Goal: Navigation & Orientation: Find specific page/section

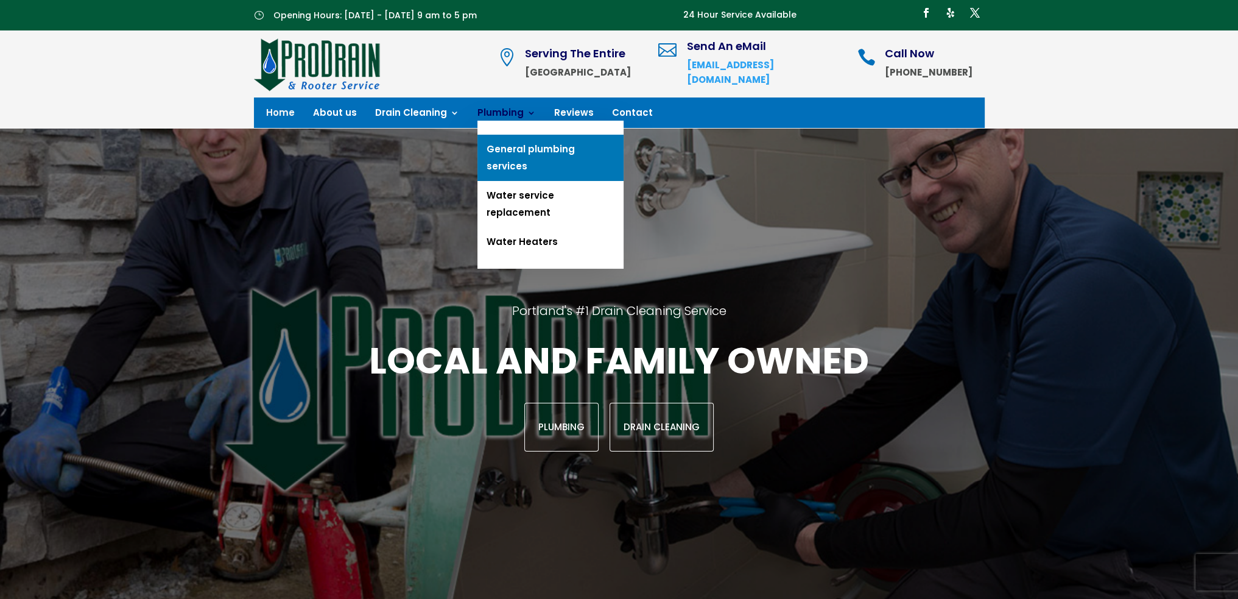
click at [521, 146] on link "General plumbing services" at bounding box center [551, 158] width 146 height 46
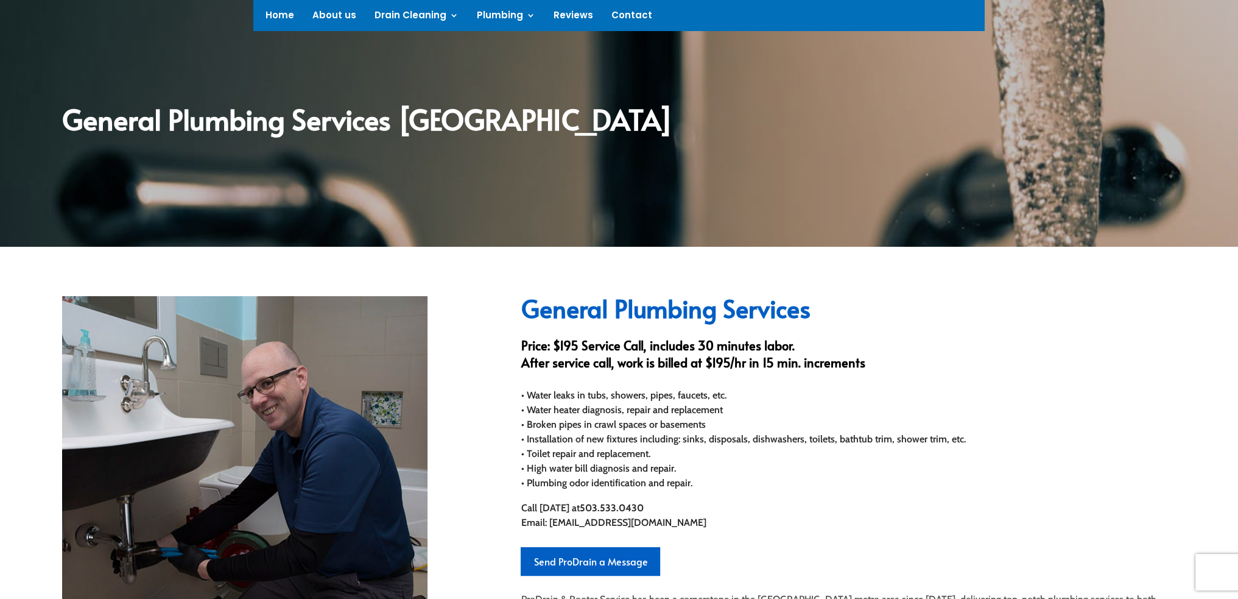
scroll to position [101, 0]
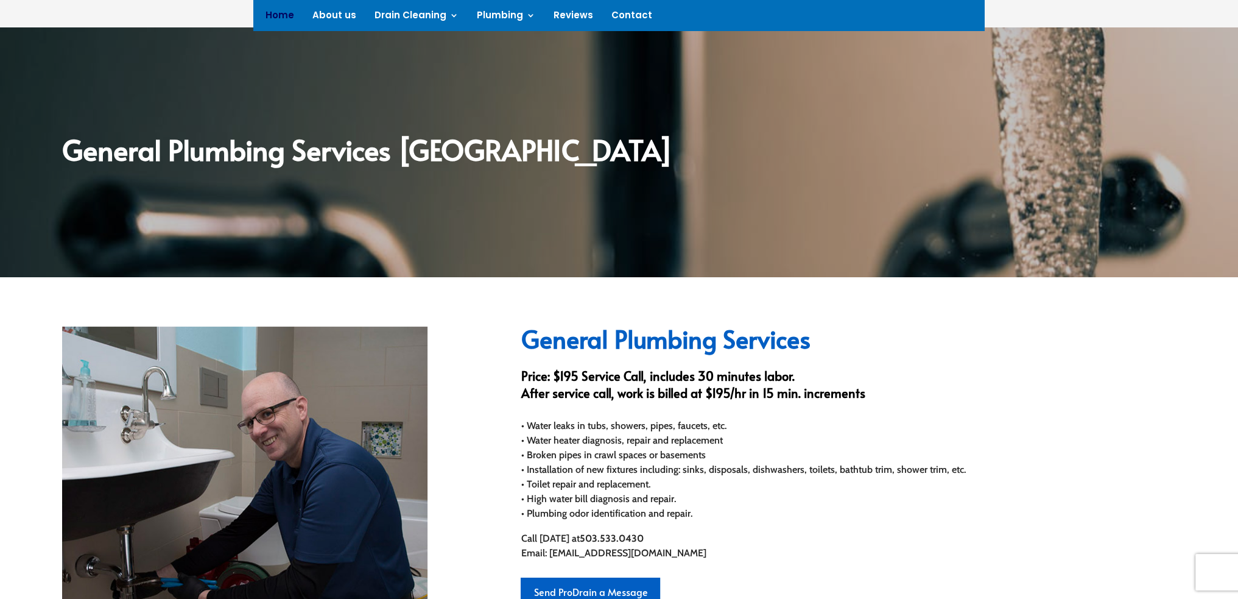
click at [277, 13] on link "Home" at bounding box center [280, 17] width 29 height 13
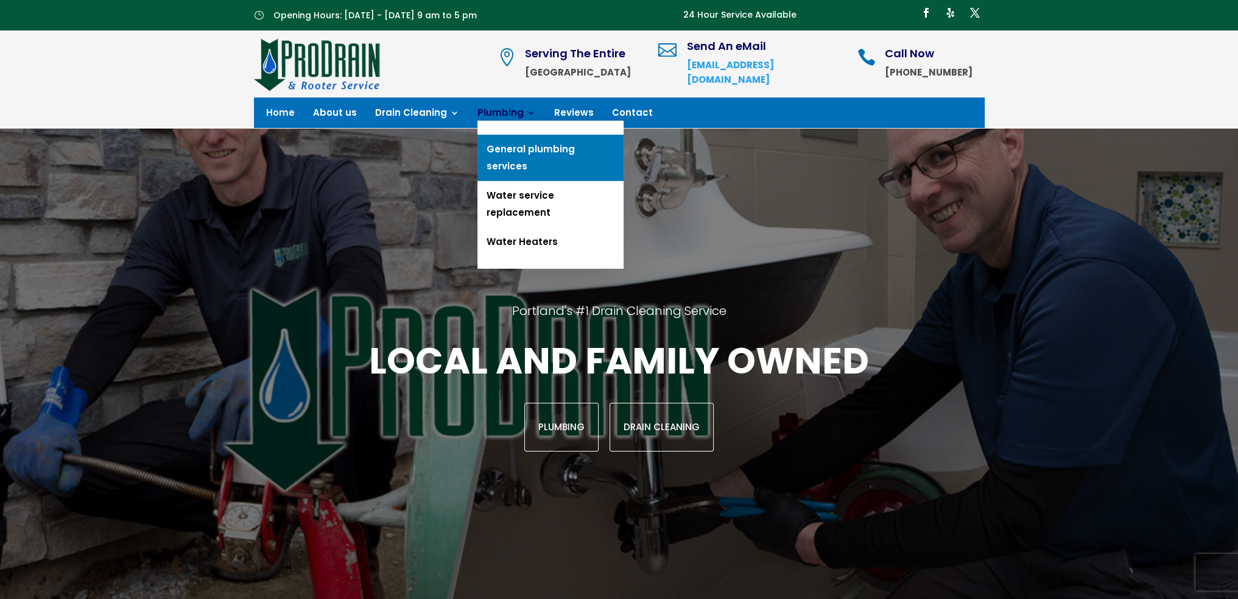
click at [523, 150] on link "General plumbing services" at bounding box center [551, 158] width 146 height 46
